Goal: Information Seeking & Learning: Learn about a topic

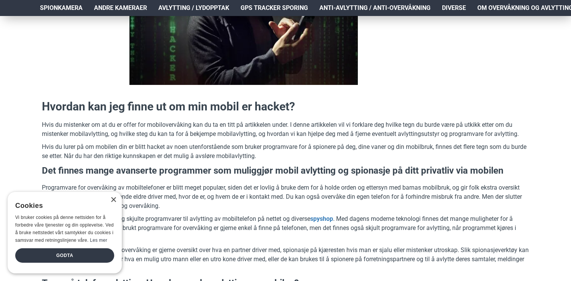
scroll to position [205, 0]
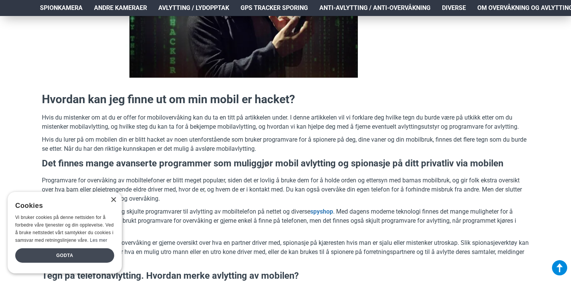
click at [80, 259] on div "Godta" at bounding box center [64, 255] width 99 height 14
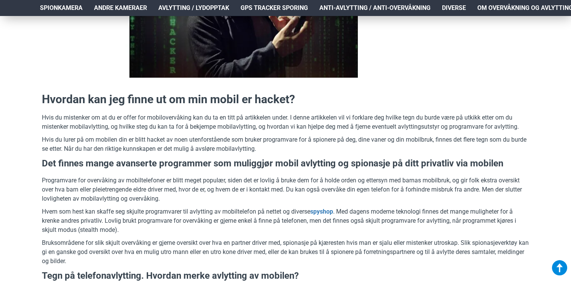
click at [123, 177] on p "Programvare for overvåking av mobiltelefoner er blitt meget populær, siden det …" at bounding box center [285, 189] width 487 height 27
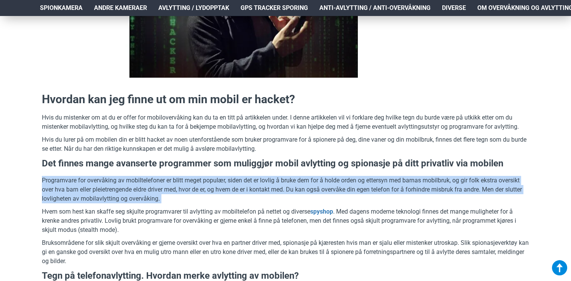
click at [130, 194] on p "Programvare for overvåking av mobiltelefoner er blitt meget populær, siden det …" at bounding box center [285, 189] width 487 height 27
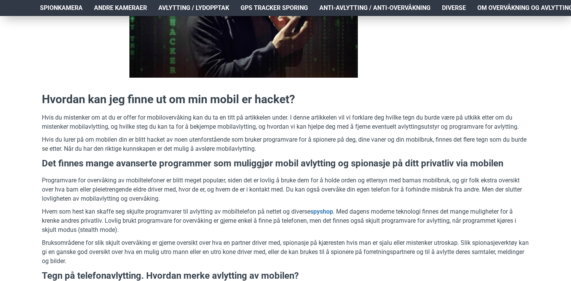
click at [130, 194] on p "Programvare for overvåking av mobiltelefoner er blitt meget populær, siden det …" at bounding box center [285, 189] width 487 height 27
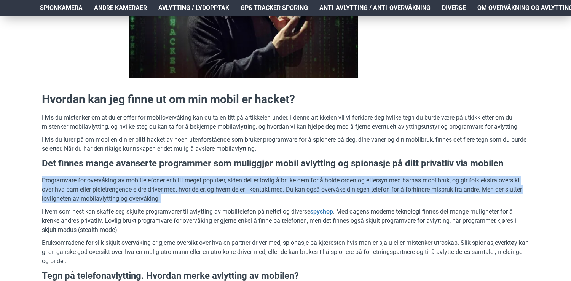
click at [136, 183] on p "Programvare for overvåking av mobiltelefoner er blitt meget populær, siden det …" at bounding box center [285, 189] width 487 height 27
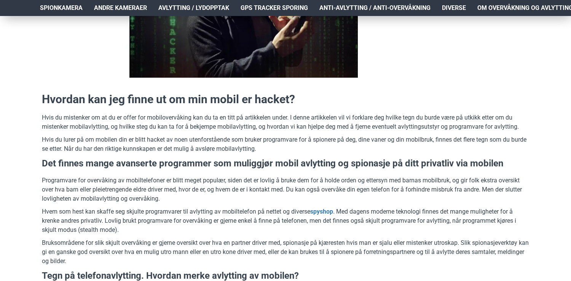
click at [136, 183] on p "Programvare for overvåking av mobiltelefoner er blitt meget populær, siden det …" at bounding box center [285, 189] width 487 height 27
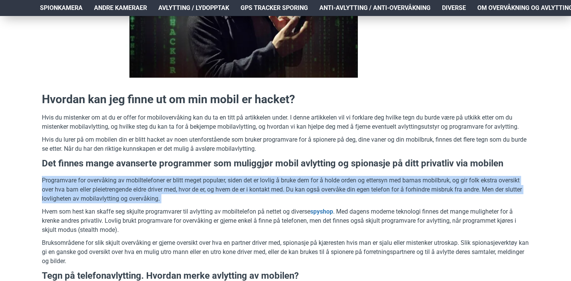
click at [137, 210] on p "Hvem som hest kan skaffe seg skjulte programvarer til avlytting av mobiltelefon…" at bounding box center [285, 220] width 487 height 27
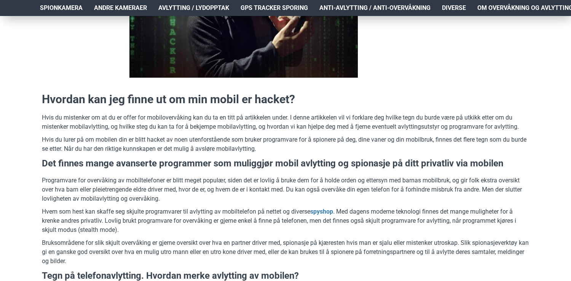
click at [137, 210] on p "Hvem som hest kan skaffe seg skjulte programvarer til avlytting av mobiltelefon…" at bounding box center [285, 220] width 487 height 27
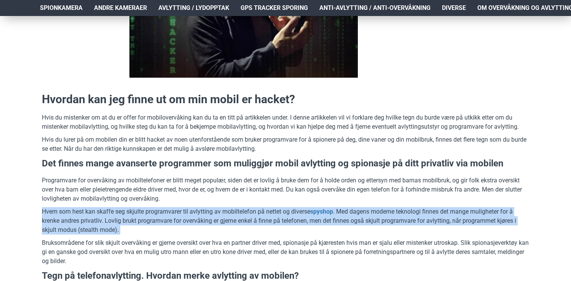
click at [145, 189] on p "Programvare for overvåking av mobiltelefoner er blitt meget populær, siden det …" at bounding box center [285, 189] width 487 height 27
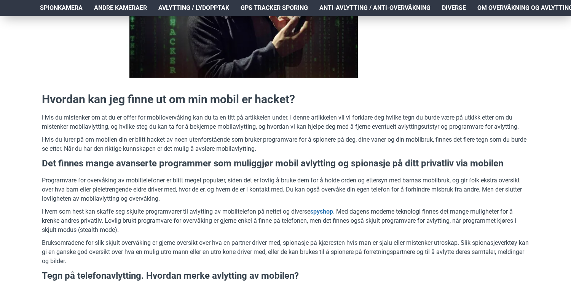
click at [145, 189] on p "Programvare for overvåking av mobiltelefoner er blitt meget populær, siden det …" at bounding box center [285, 189] width 487 height 27
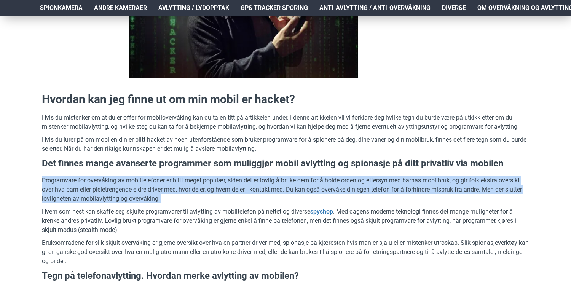
click at [146, 209] on p "Hvem som hest kan skaffe seg skjulte programvarer til avlytting av mobiltelefon…" at bounding box center [285, 220] width 487 height 27
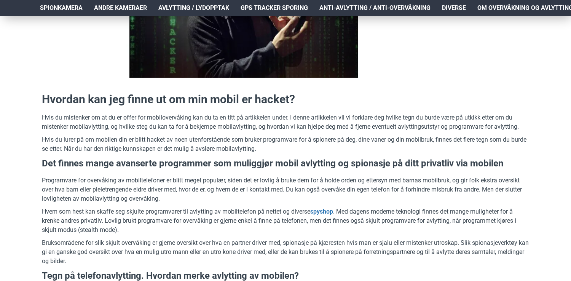
click at [146, 209] on p "Hvem som hest kan skaffe seg skjulte programvarer til avlytting av mobiltelefon…" at bounding box center [285, 220] width 487 height 27
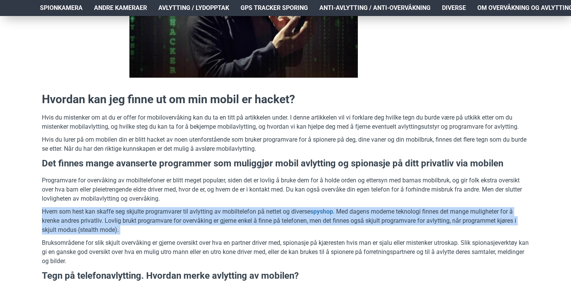
click at [155, 191] on p "Programvare for overvåking av mobiltelefoner er blitt meget populær, siden det …" at bounding box center [285, 189] width 487 height 27
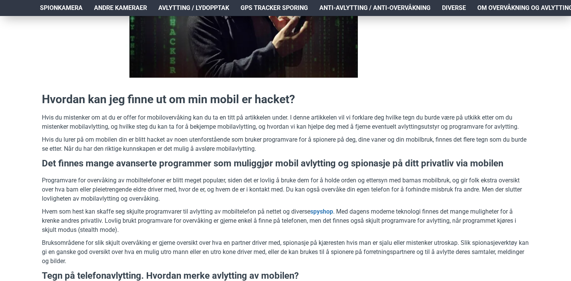
click at [155, 191] on p "Programvare for overvåking av mobiltelefoner er blitt meget populær, siden det …" at bounding box center [285, 189] width 487 height 27
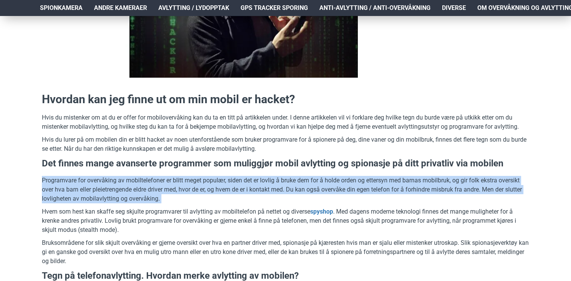
click at [155, 213] on p "Hvem som hest kan skaffe seg skjulte programvarer til avlytting av mobiltelefon…" at bounding box center [285, 220] width 487 height 27
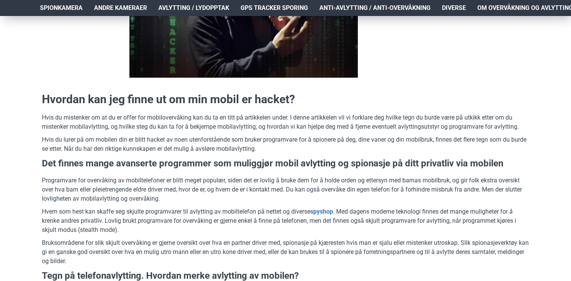
click at [155, 213] on p "Hvem som hest kan skaffe seg skjulte programvarer til avlytting av mobiltelefon…" at bounding box center [285, 220] width 487 height 27
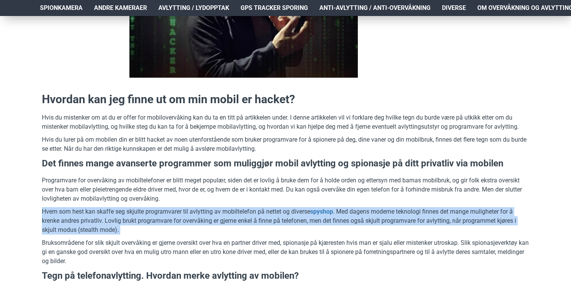
click at [156, 191] on p "Programvare for overvåking av mobiltelefoner er blitt meget populær, siden det …" at bounding box center [285, 189] width 487 height 27
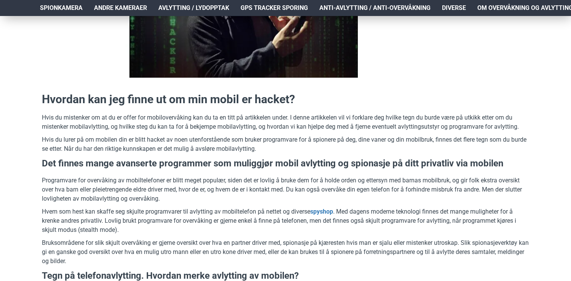
click at [156, 191] on p "Programvare for overvåking av mobiltelefoner er blitt meget populær, siden det …" at bounding box center [285, 189] width 487 height 27
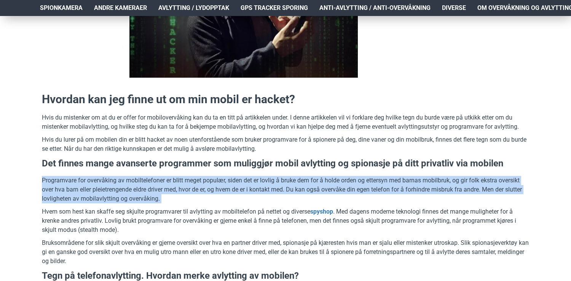
click at [163, 216] on p "Hvem som hest kan skaffe seg skjulte programvarer til avlytting av mobiltelefon…" at bounding box center [285, 220] width 487 height 27
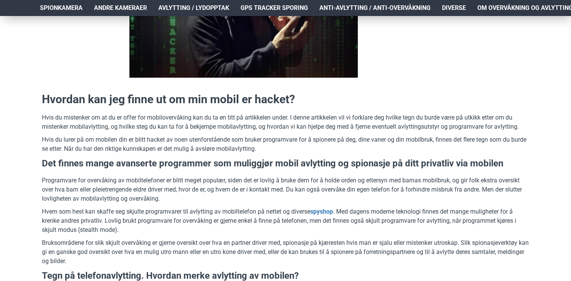
click at [163, 216] on p "Hvem som hest kan skaffe seg skjulte programvarer til avlytting av mobiltelefon…" at bounding box center [285, 220] width 487 height 27
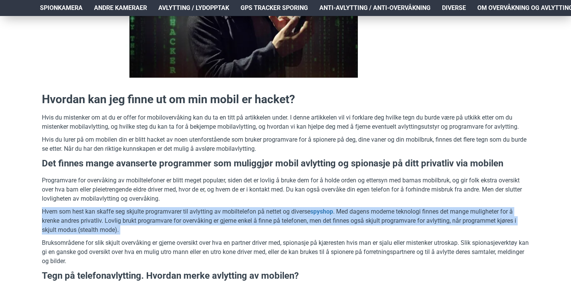
click at [167, 192] on p "Programvare for overvåking av mobiltelefoner er blitt meget populær, siden det …" at bounding box center [285, 189] width 487 height 27
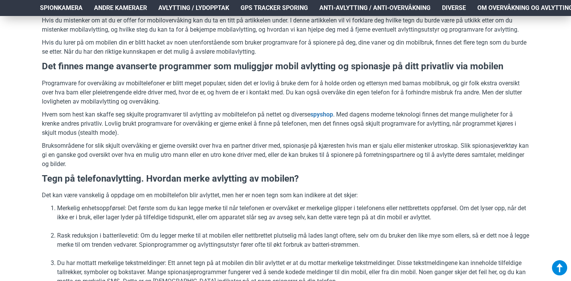
scroll to position [307, 0]
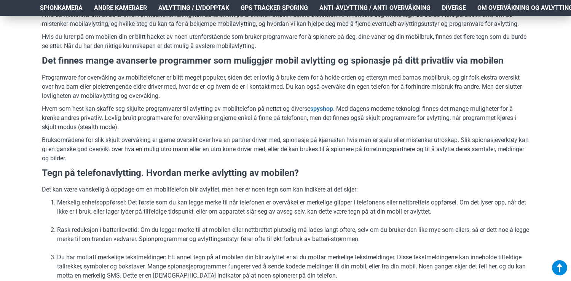
click at [170, 172] on h3 "Tegn på telefonavlytting. Hvordan merke avlytting av mobilen?" at bounding box center [285, 173] width 487 height 13
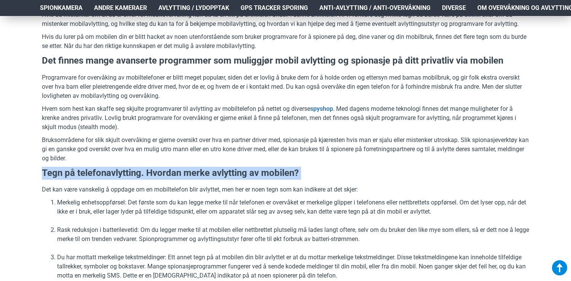
click at [170, 185] on p "Det kan være vanskelig å oppdage om en mobiltelefon blir avlyttet, men her er n…" at bounding box center [285, 189] width 487 height 9
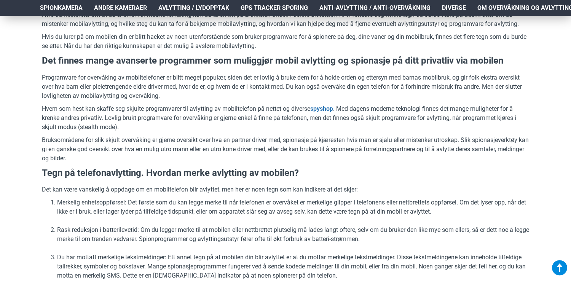
click at [170, 185] on p "Det kan være vanskelig å oppdage om en mobiltelefon blir avlyttet, men her er n…" at bounding box center [285, 189] width 487 height 9
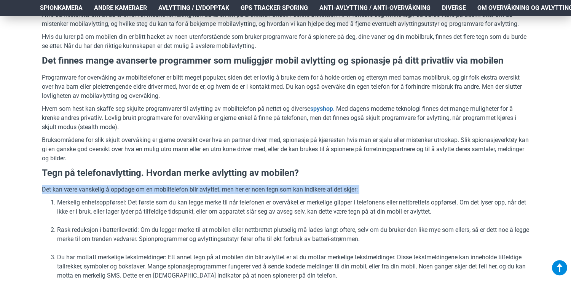
click at [170, 200] on li "Merkelig enhetsoppførsel: Det første som du kan legge merke til når telefonen e…" at bounding box center [293, 207] width 472 height 18
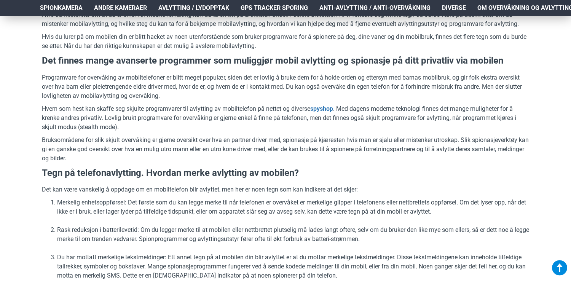
click at [170, 200] on li "Merkelig enhetsoppførsel: Det første som du kan legge merke til når telefonen e…" at bounding box center [293, 207] width 472 height 18
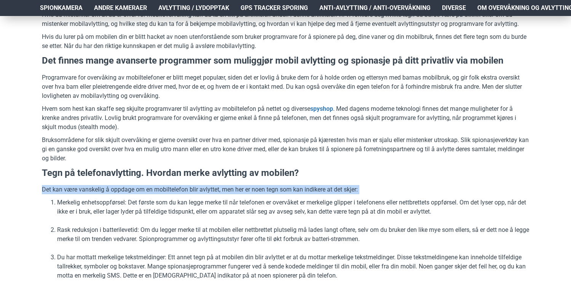
click at [174, 170] on h3 "Tegn på telefonavlytting. Hvordan merke avlytting av mobilen?" at bounding box center [285, 173] width 487 height 13
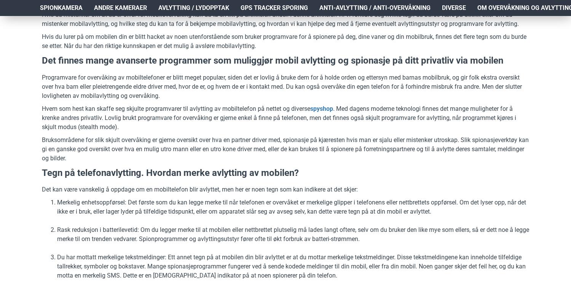
click at [174, 170] on h3 "Tegn på telefonavlytting. Hvordan merke avlytting av mobilen?" at bounding box center [285, 173] width 487 height 13
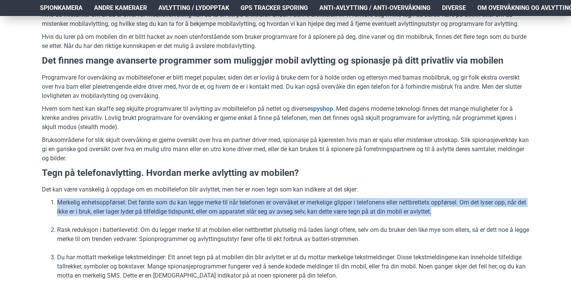
click at [182, 212] on li "Merkelig enhetsoppførsel: Det første som du kan legge merke til når telefonen e…" at bounding box center [293, 207] width 472 height 18
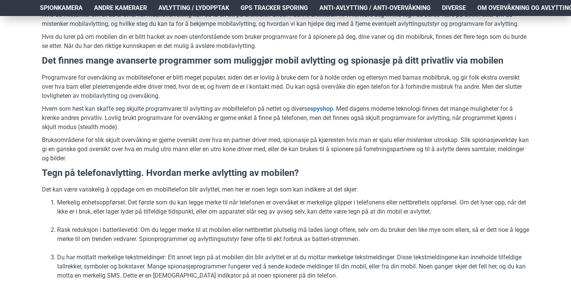
click at [182, 212] on li "Merkelig enhetsoppførsel: Det første som du kan legge merke til når telefonen e…" at bounding box center [293, 207] width 472 height 18
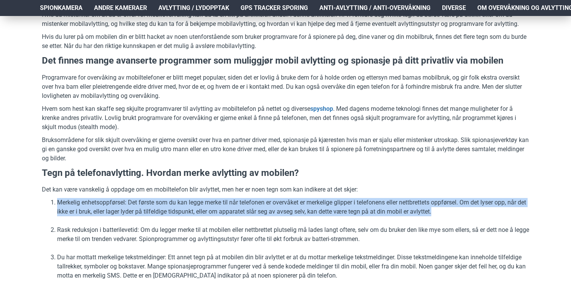
click at [182, 202] on li "Merkelig enhetsoppførsel: Det første som du kan legge merke til når telefonen e…" at bounding box center [293, 207] width 472 height 18
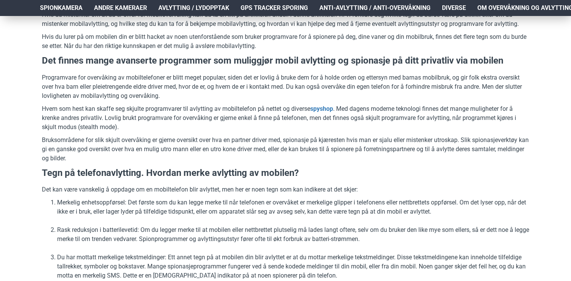
click at [182, 202] on li "Merkelig enhetsoppførsel: Det første som du kan legge merke til når telefonen e…" at bounding box center [293, 207] width 472 height 18
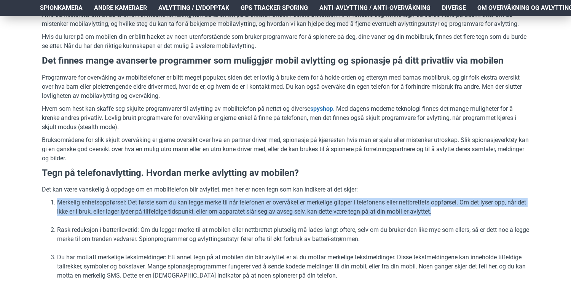
click at [189, 193] on p "Det kan være vanskelig å oppdage om en mobiltelefon blir avlyttet, men her er n…" at bounding box center [285, 189] width 487 height 9
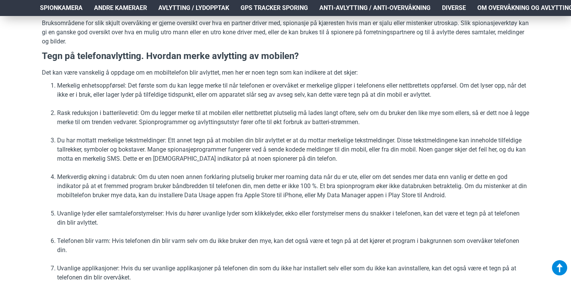
scroll to position [425, 0]
click at [188, 180] on li "Merkverdig økning i databruk: Om du uten noen annen forklaring plutselig bruker…" at bounding box center [293, 185] width 472 height 27
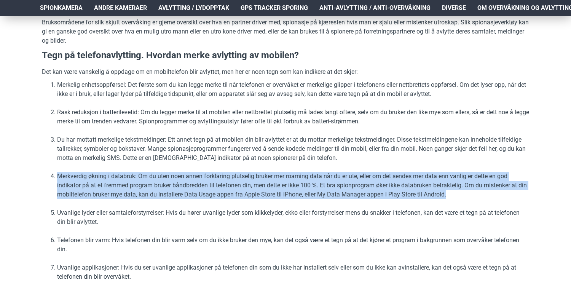
click at [188, 199] on li "Merkverdig økning i databruk: Om du uten noen annen forklaring plutselig bruker…" at bounding box center [293, 185] width 472 height 27
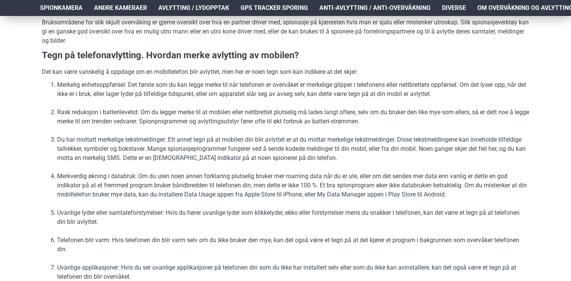
click at [188, 199] on li "Merkverdig økning i databruk: Om du uten noen annen forklaring plutselig bruker…" at bounding box center [293, 185] width 472 height 27
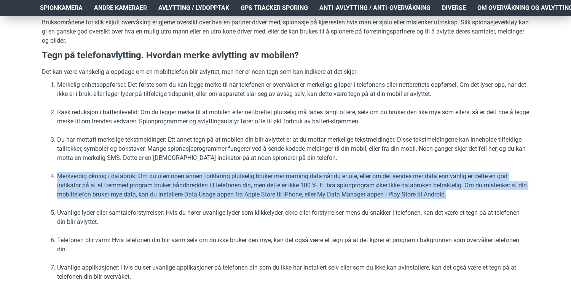
click at [189, 205] on ol "Merkelig enhetsoppførsel: Det første som du kan legge merke til når telefonen e…" at bounding box center [285, 180] width 487 height 201
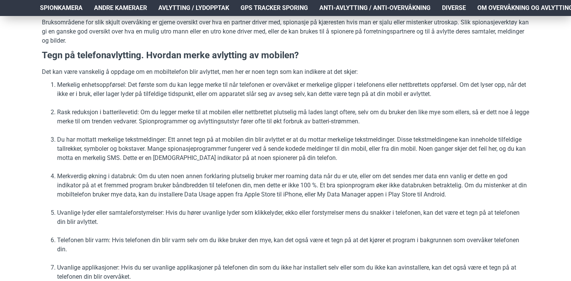
click at [189, 205] on ol "Merkelig enhetsoppførsel: Det første som du kan legge merke til når telefonen e…" at bounding box center [285, 180] width 487 height 201
click at [192, 209] on li "Uvanlige lyder eller samtaleforstyrrelser: Hvis du hører uvanlige lyder som kli…" at bounding box center [293, 217] width 472 height 18
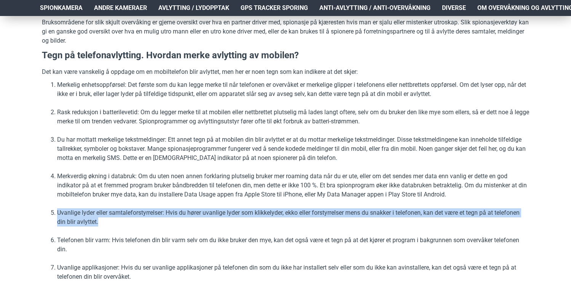
click at [193, 189] on li "Merkverdig økning i databruk: Om du uten noen annen forklaring plutselig bruker…" at bounding box center [293, 185] width 472 height 27
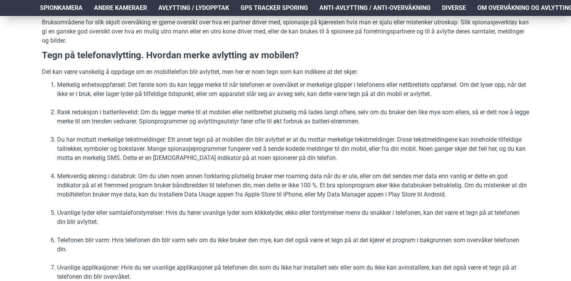
click at [193, 189] on li "Merkverdig økning i databruk: Om du uten noen annen forklaring plutselig bruker…" at bounding box center [293, 185] width 472 height 27
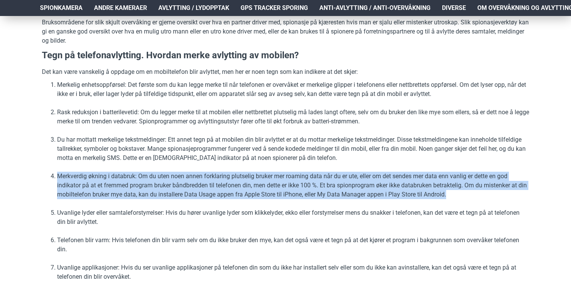
click at [197, 201] on ol "Merkelig enhetsoppførsel: Det første som du kan legge merke til når telefonen e…" at bounding box center [285, 180] width 487 height 201
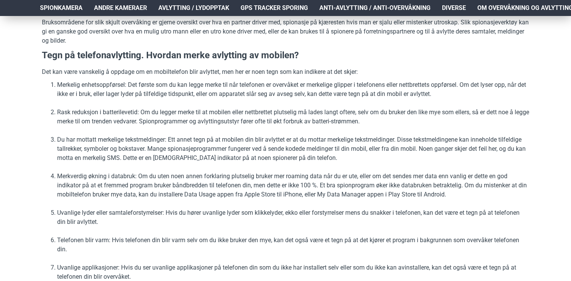
click at [197, 201] on ol "Merkelig enhetsoppførsel: Det første som du kan legge merke til når telefonen e…" at bounding box center [285, 180] width 487 height 201
click at [201, 215] on li "Uvanlige lyder eller samtaleforstyrrelser: Hvis du hører uvanlige lyder som kli…" at bounding box center [293, 217] width 472 height 18
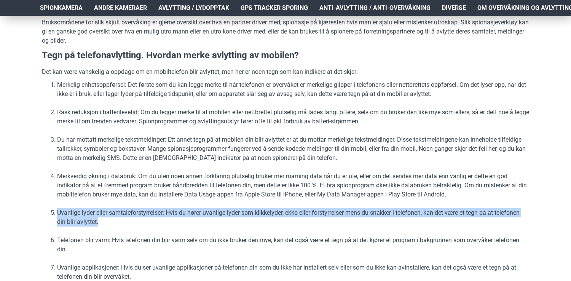
click at [202, 191] on li "Merkverdig økning i databruk: Om du uten noen annen forklaring plutselig bruker…" at bounding box center [293, 185] width 472 height 27
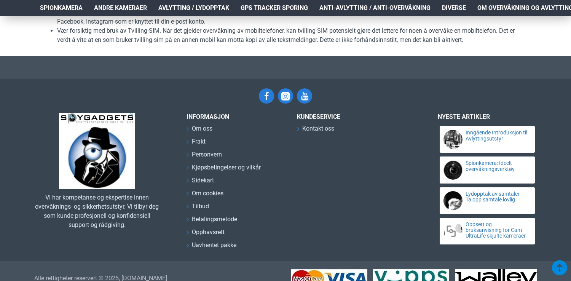
scroll to position [1877, 0]
